Goal: Task Accomplishment & Management: Use online tool/utility

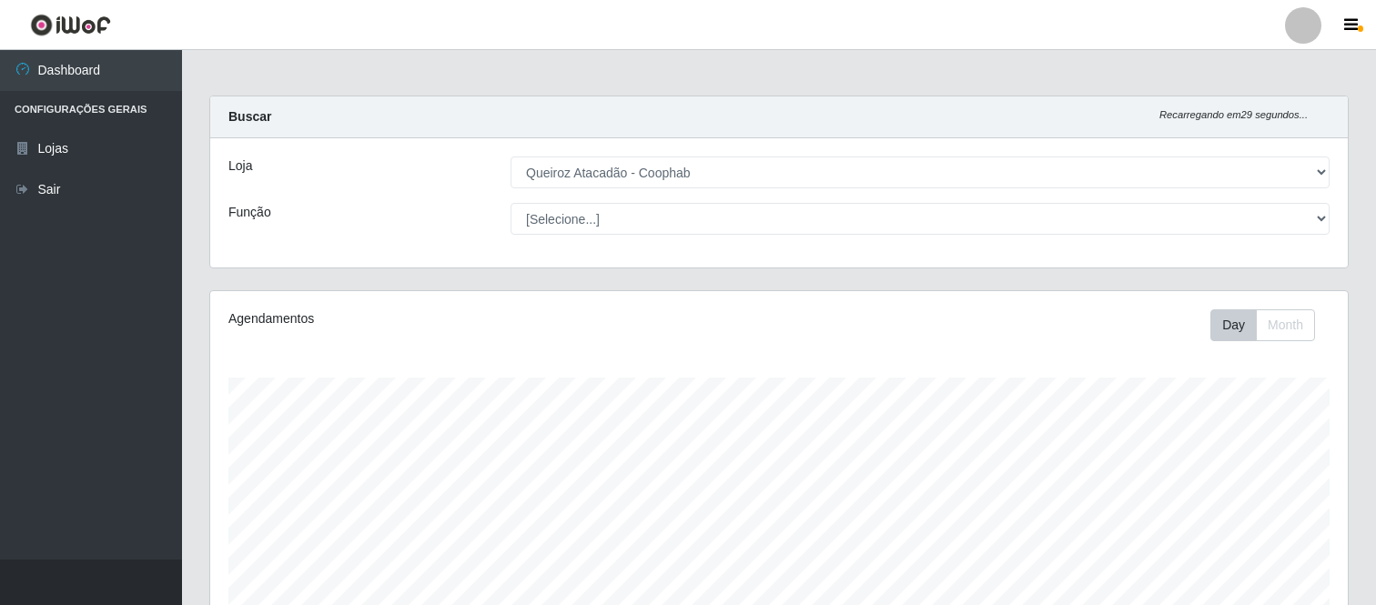
select select "463"
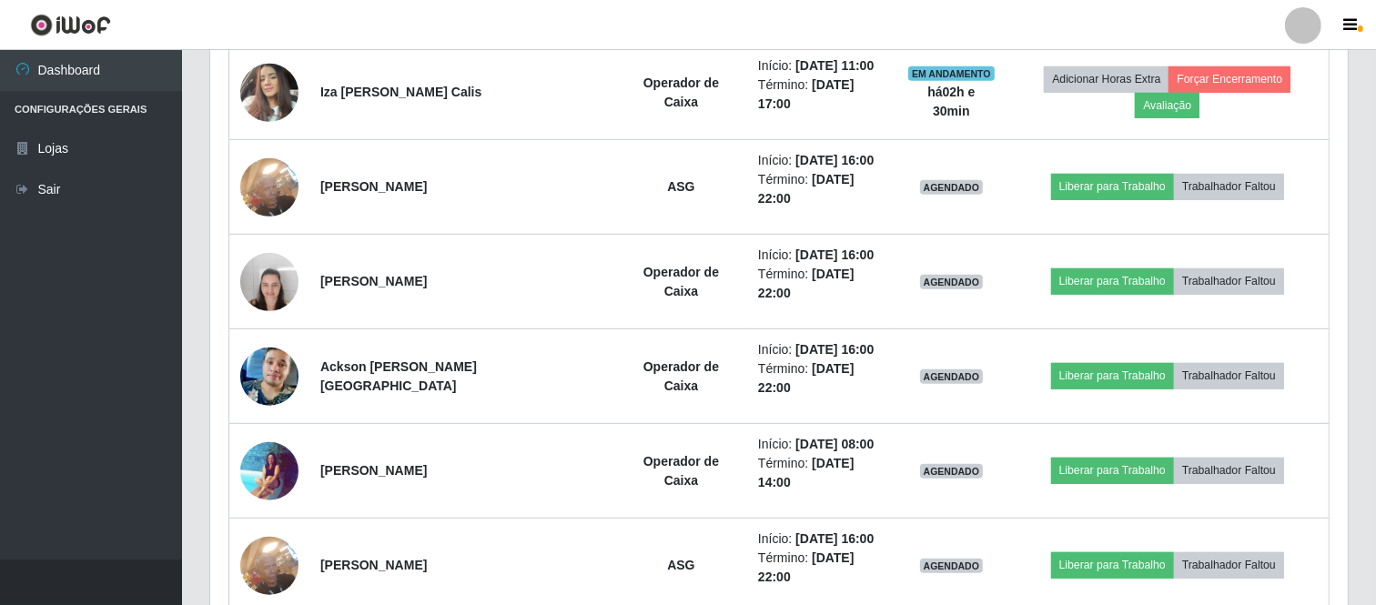
scroll to position [377, 1137]
drag, startPoint x: 1375, startPoint y: 392, endPoint x: 1377, endPoint y: 305, distance: 87.4
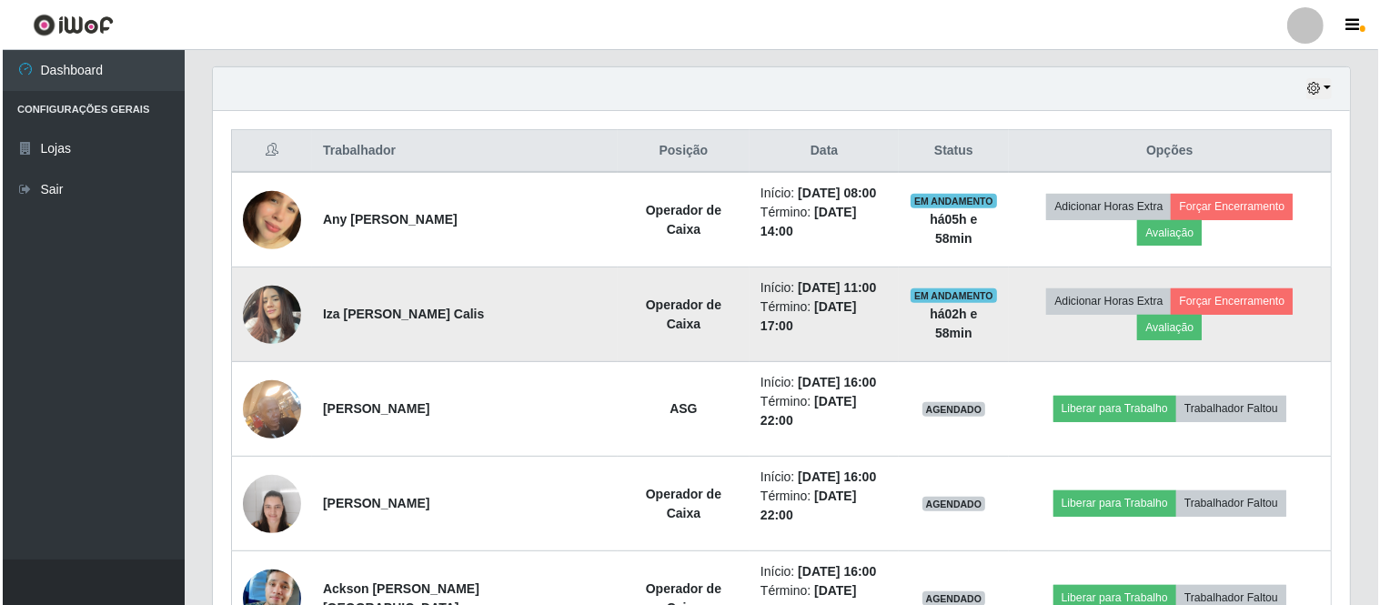
scroll to position [629, 0]
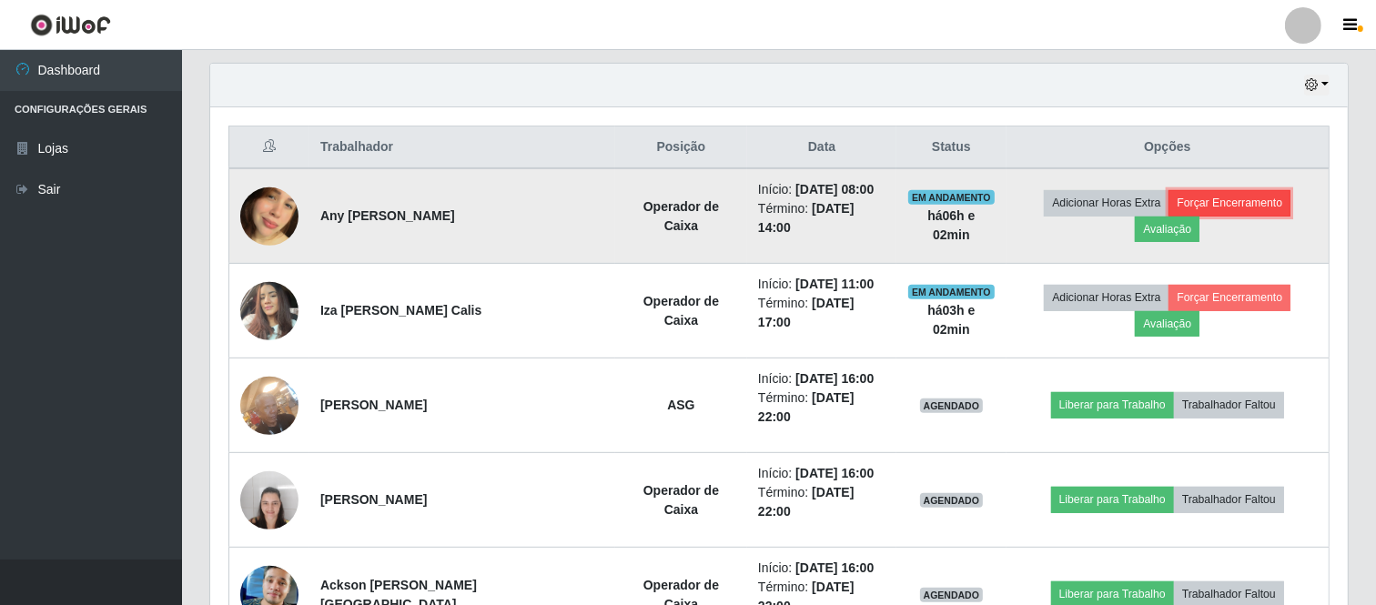
click at [1179, 212] on button "Forçar Encerramento" at bounding box center [1229, 202] width 122 height 25
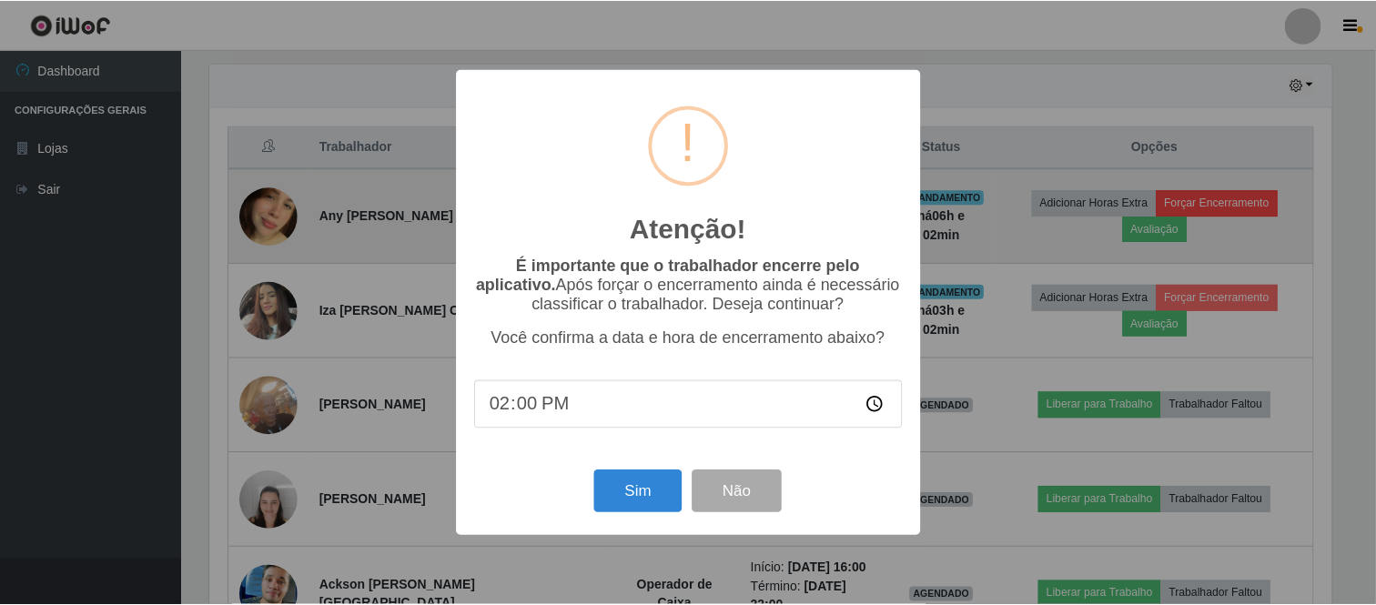
scroll to position [377, 1126]
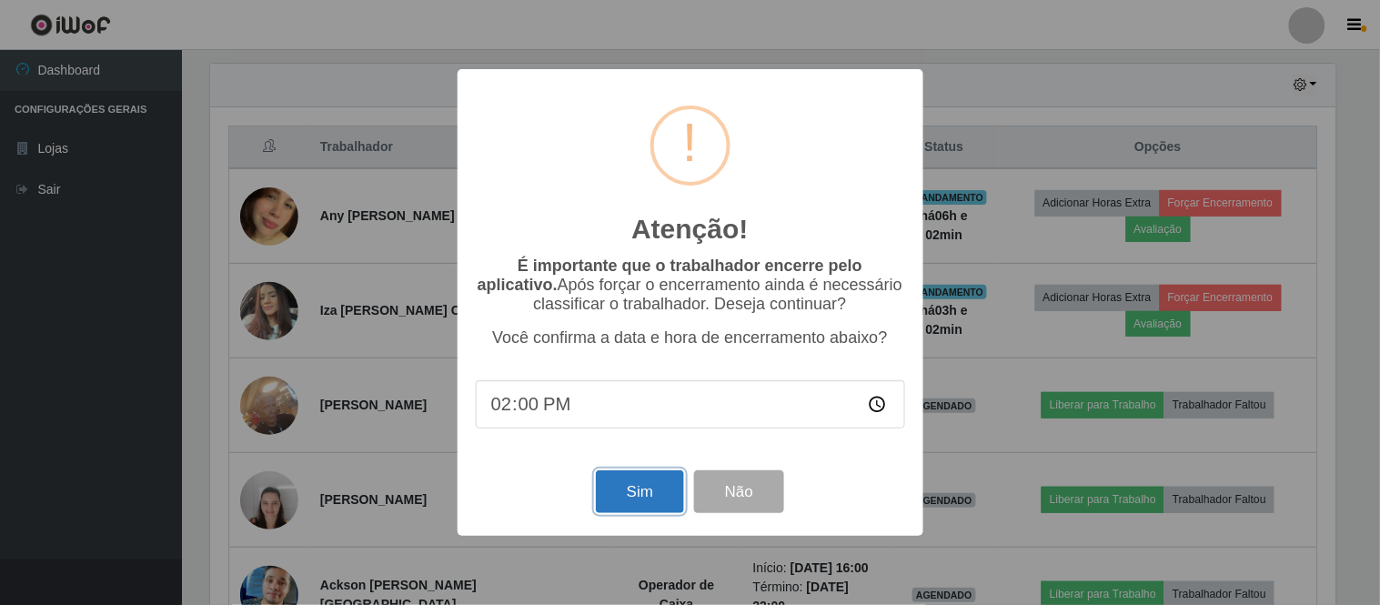
click at [631, 490] on button "Sim" at bounding box center [640, 491] width 88 height 43
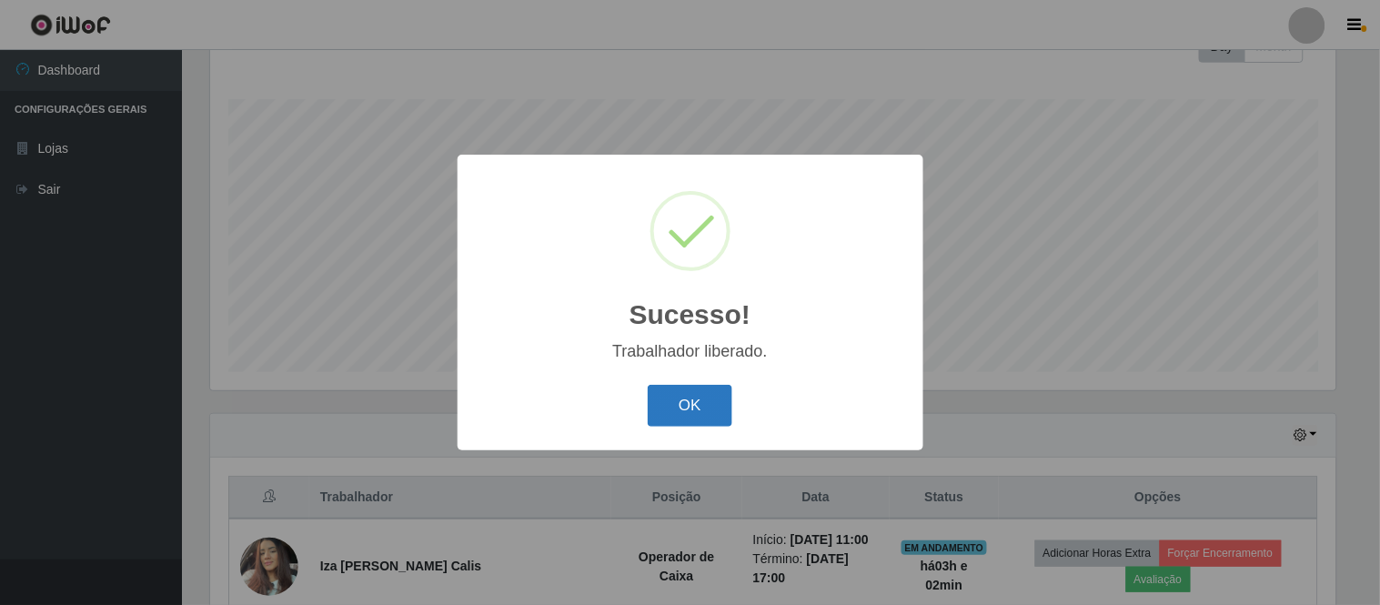
click at [694, 406] on button "OK" at bounding box center [690, 406] width 85 height 43
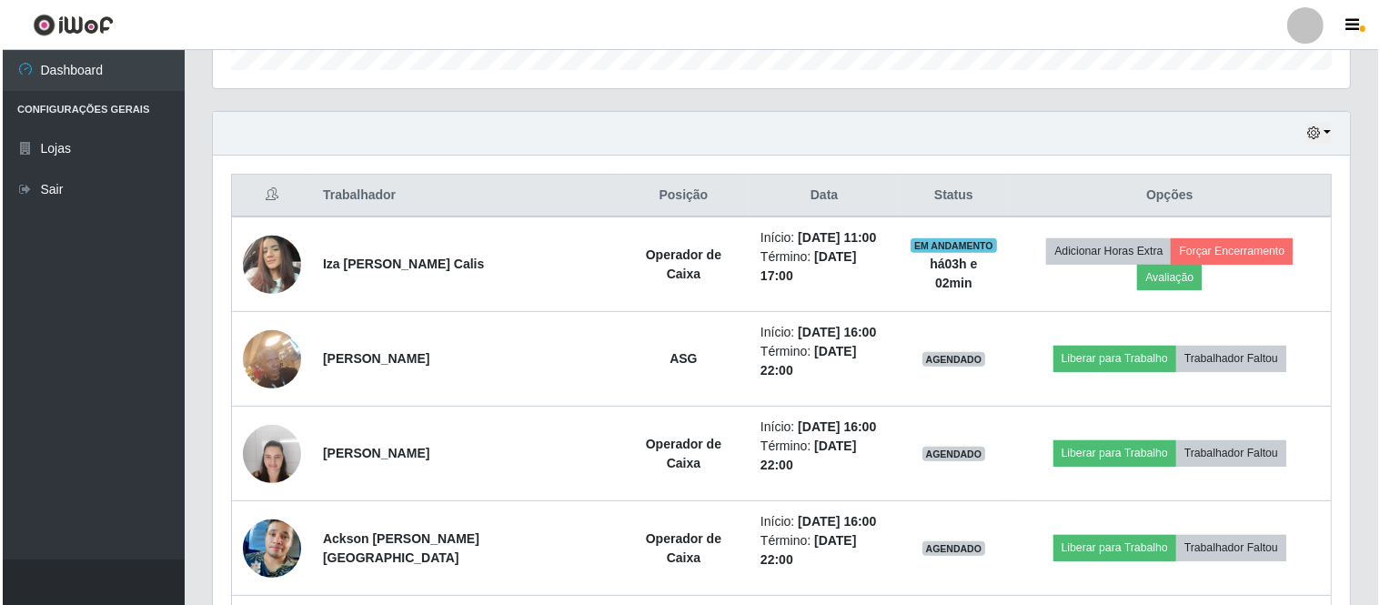
scroll to position [582, 0]
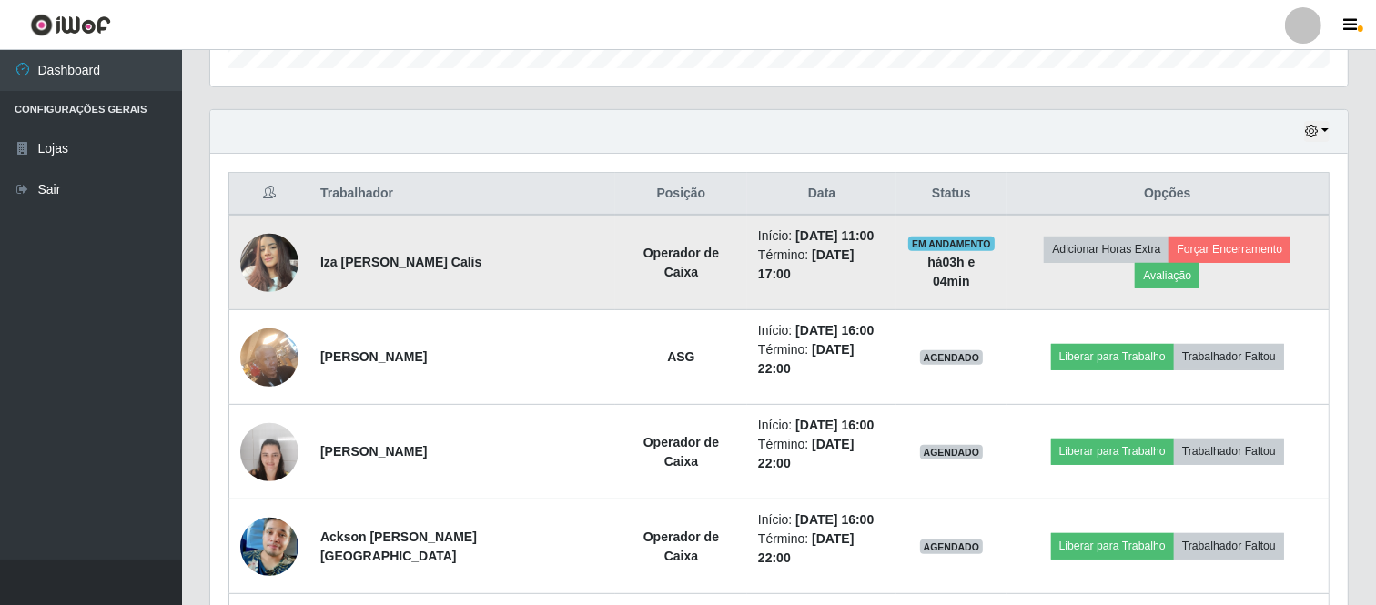
click at [273, 251] on img at bounding box center [269, 262] width 58 height 77
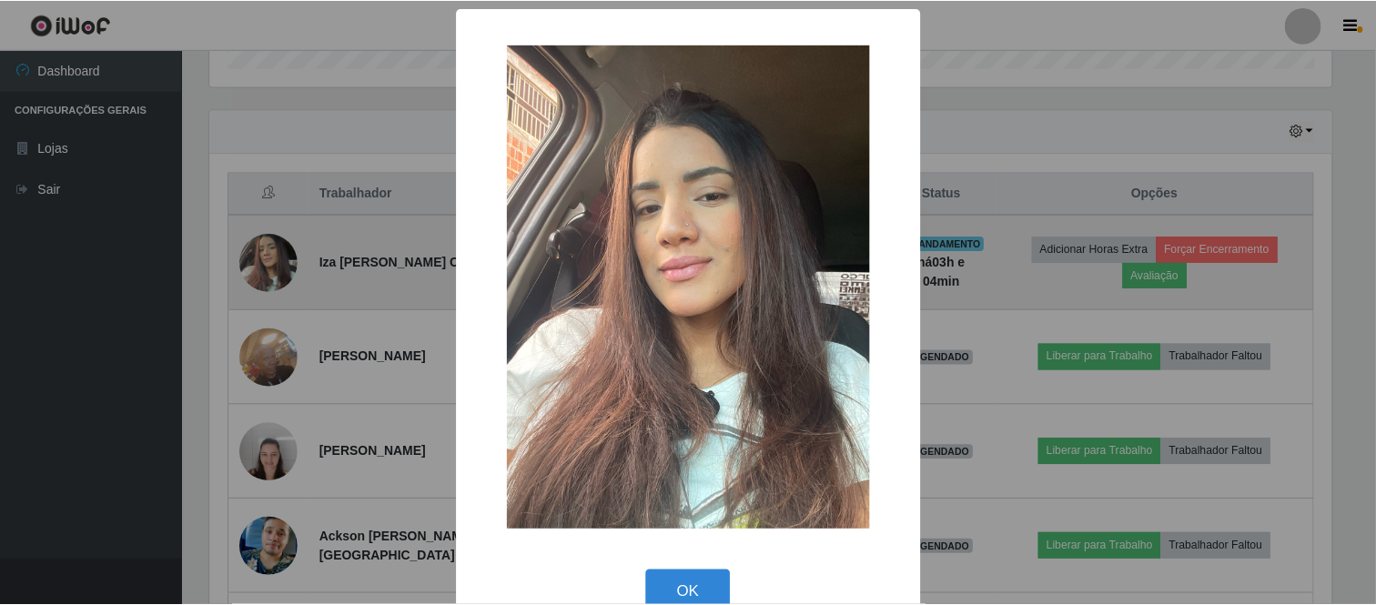
scroll to position [377, 1126]
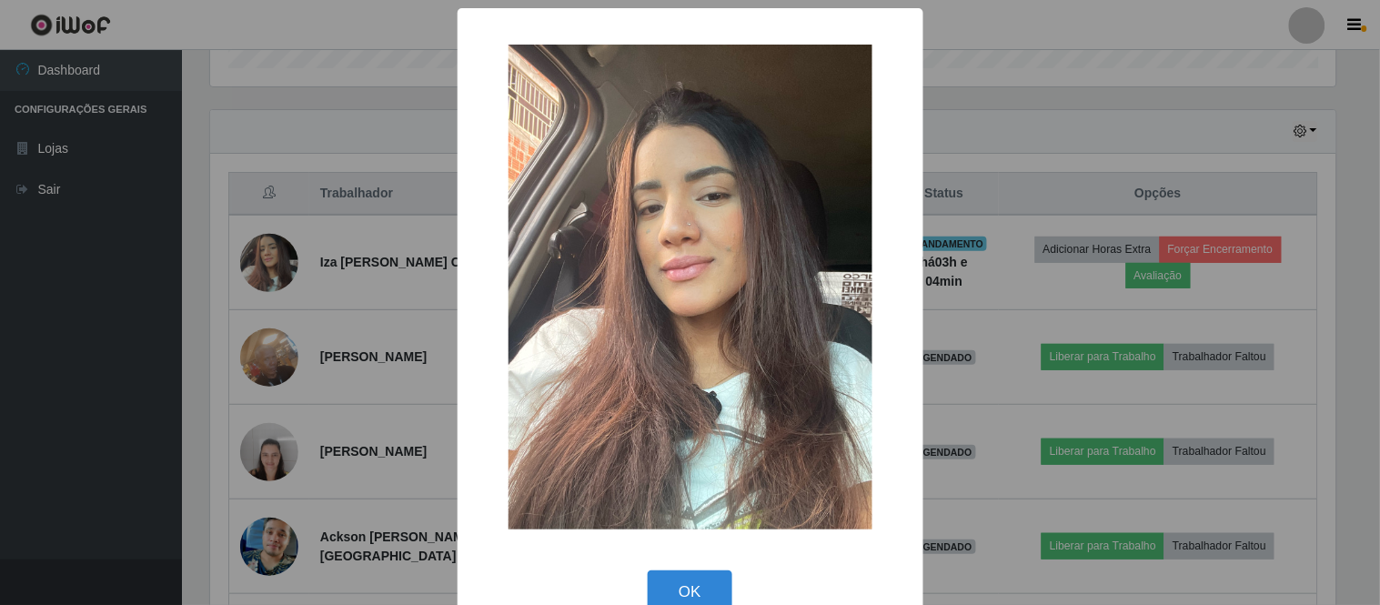
click at [278, 253] on div "× OK Cancel" at bounding box center [690, 302] width 1380 height 605
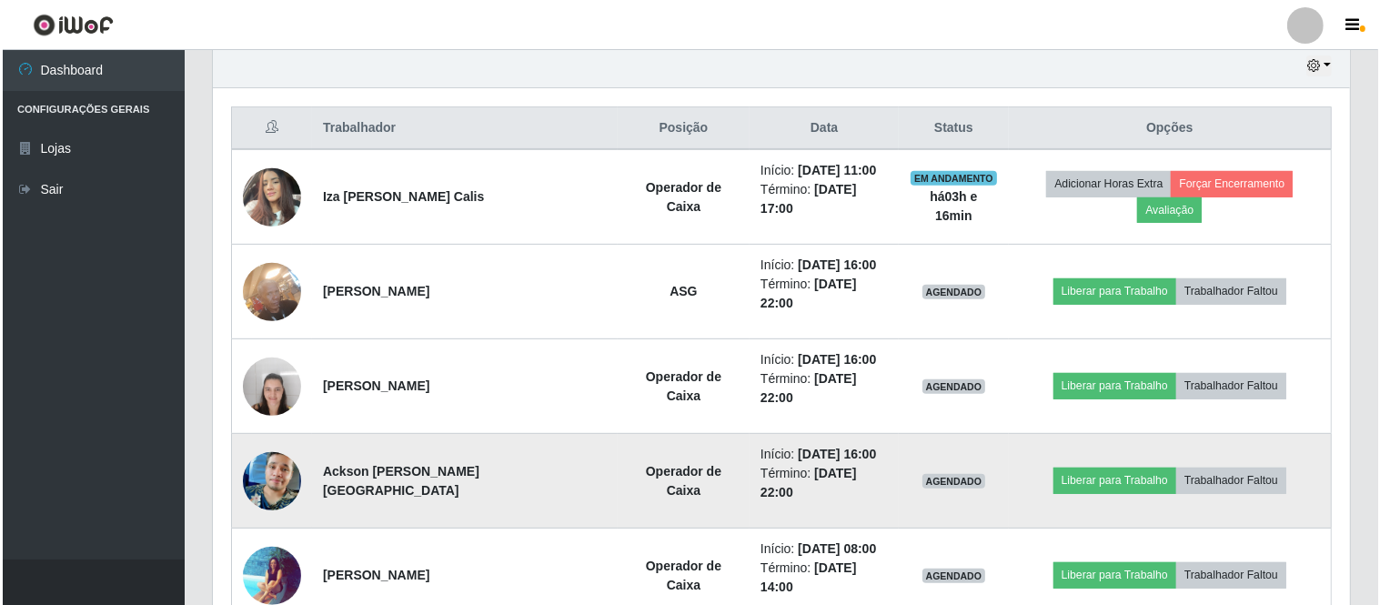
scroll to position [683, 0]
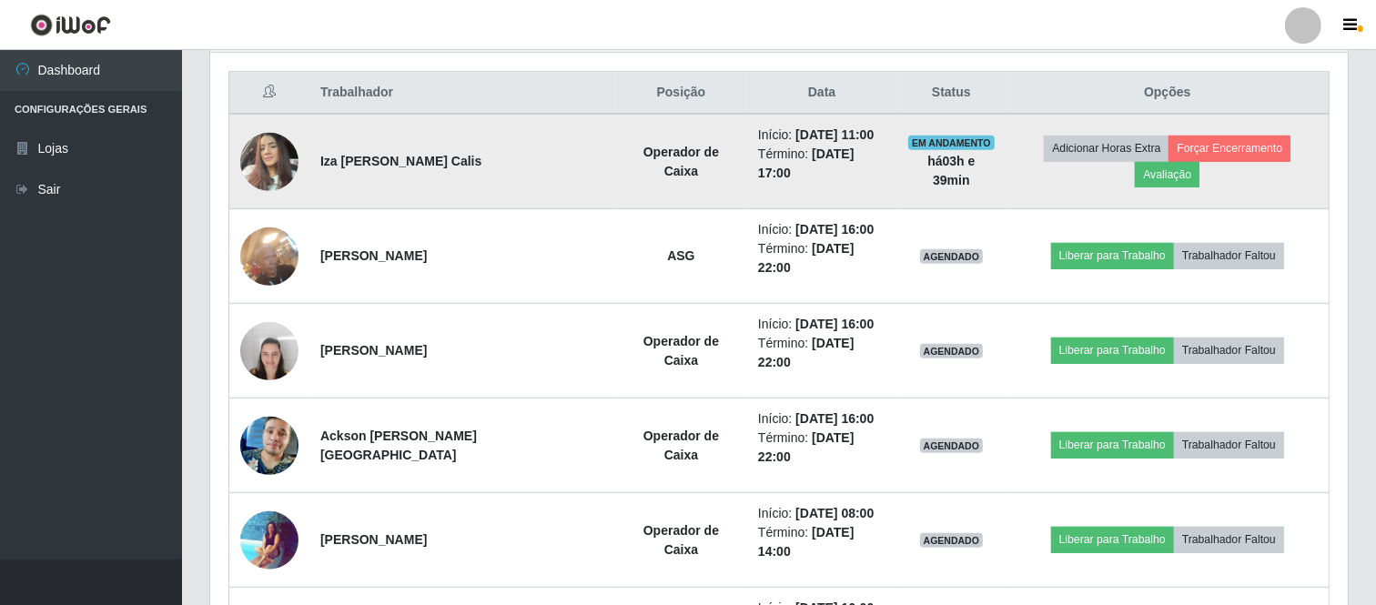
click at [274, 157] on img at bounding box center [269, 161] width 58 height 77
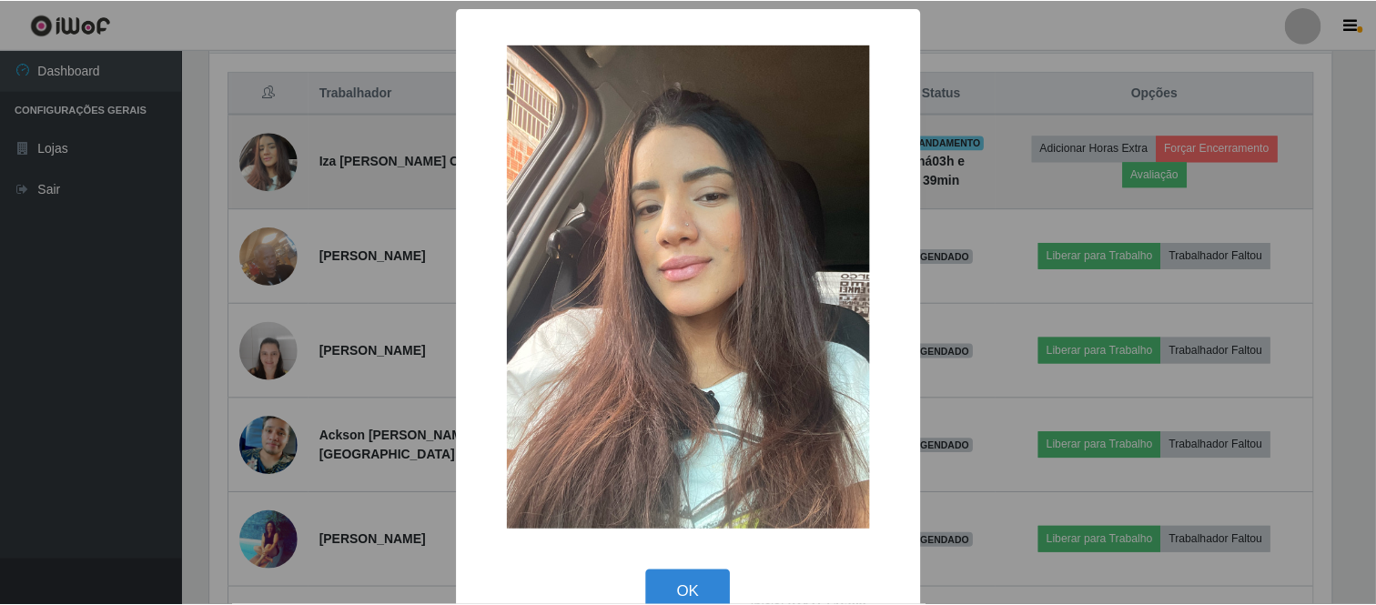
scroll to position [377, 1126]
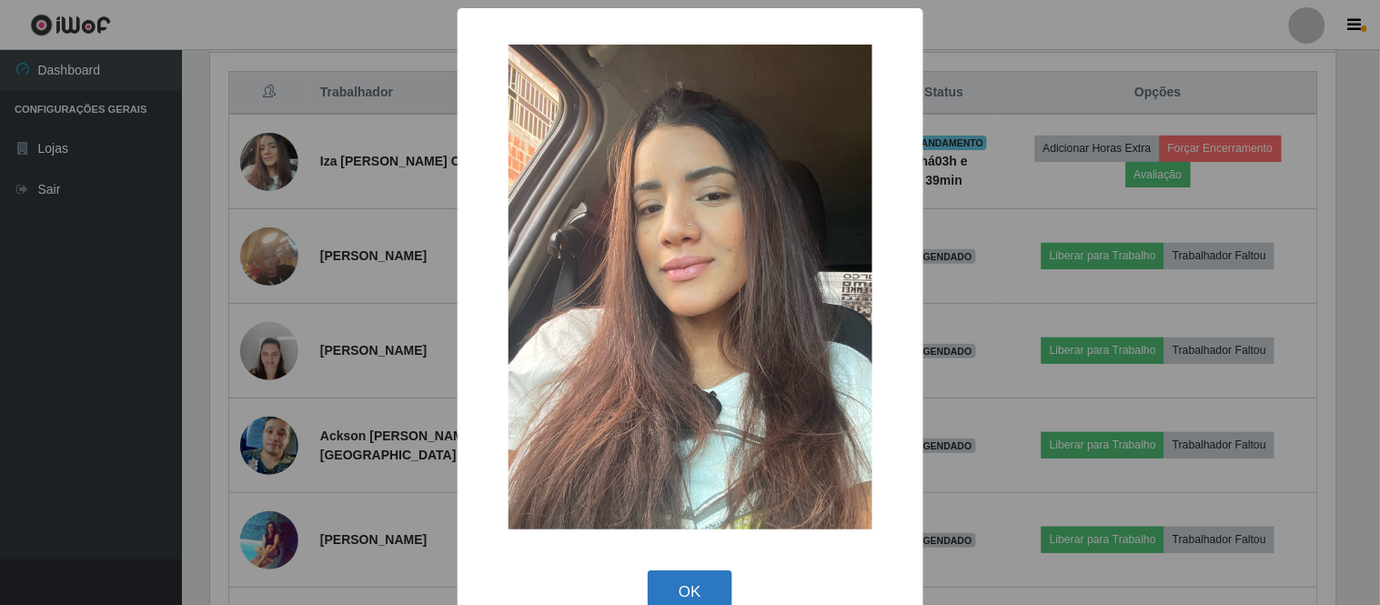
click at [701, 580] on button "OK" at bounding box center [690, 592] width 85 height 43
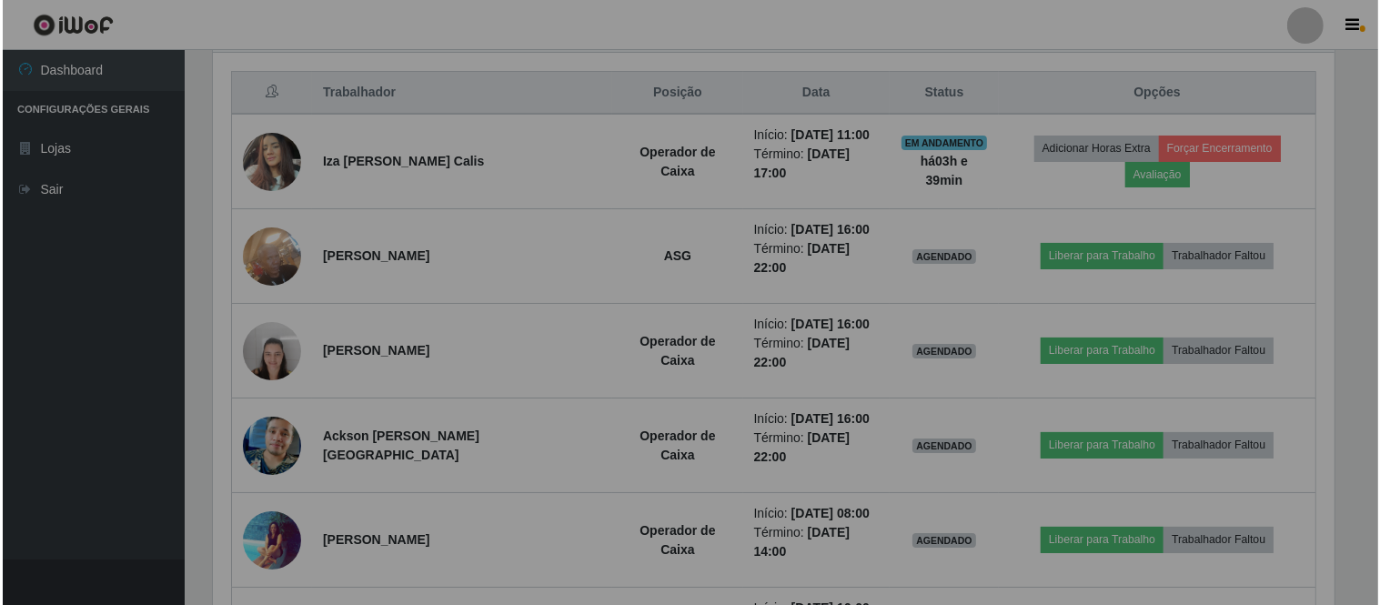
scroll to position [377, 1137]
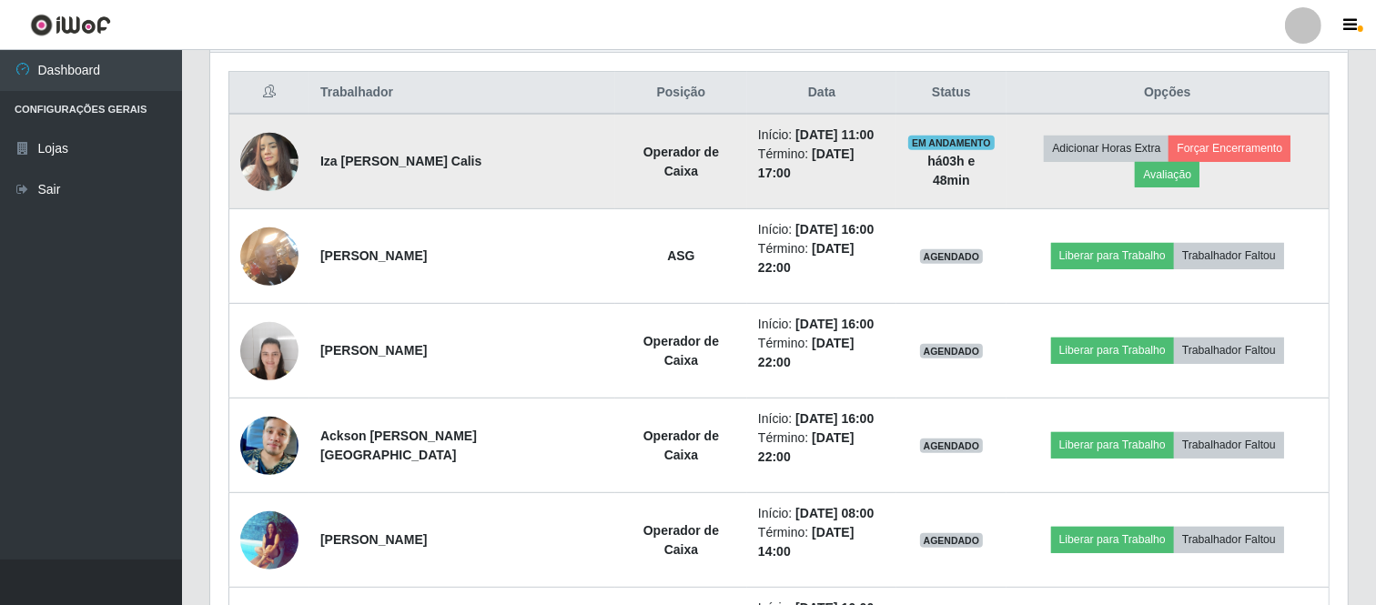
click at [262, 148] on img at bounding box center [269, 161] width 58 height 77
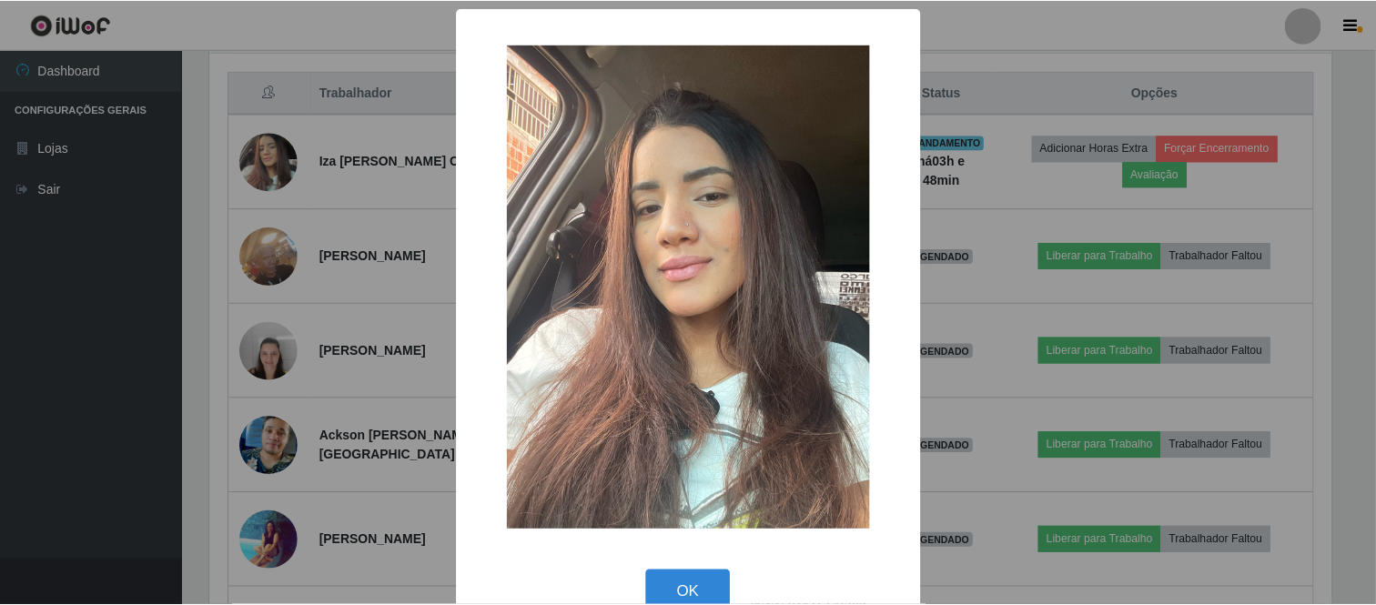
scroll to position [377, 1126]
click at [697, 591] on button "OK" at bounding box center [690, 592] width 85 height 43
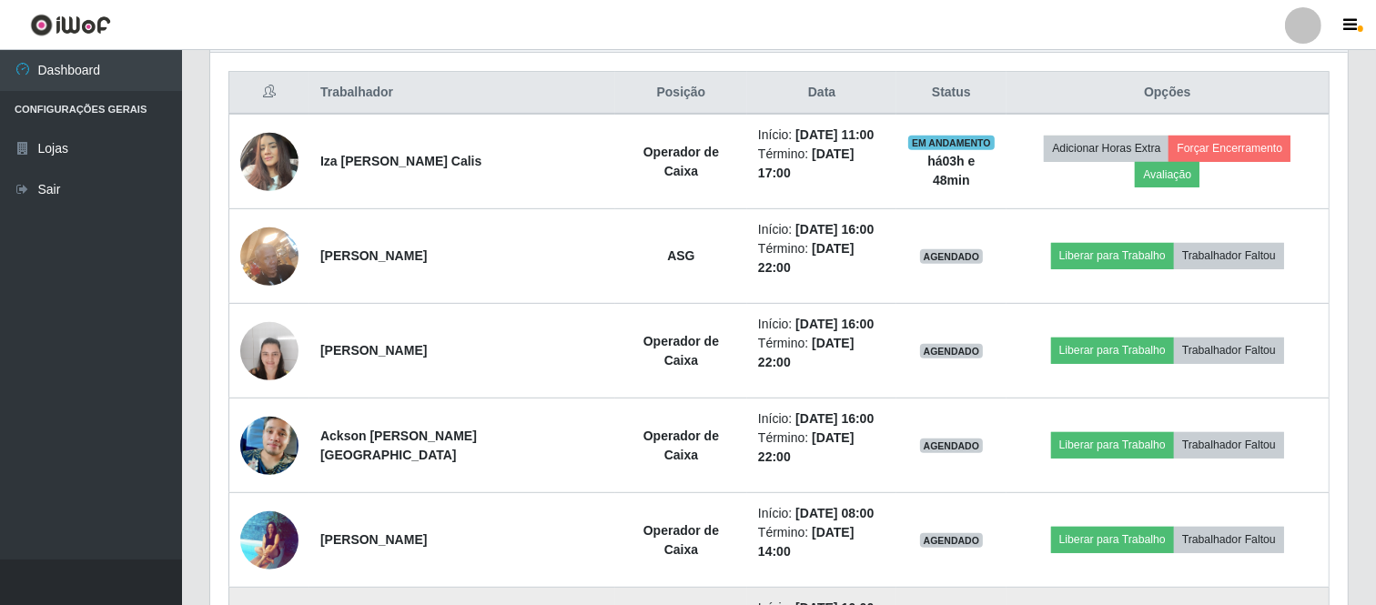
scroll to position [377, 1137]
